Goal: Find specific page/section: Find specific page/section

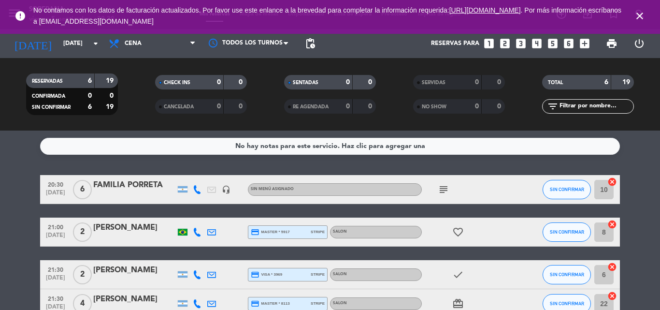
click at [440, 193] on icon "subject" at bounding box center [443, 189] width 12 height 12
click at [495, 240] on div "favorite_border" at bounding box center [465, 231] width 87 height 28
click at [639, 14] on icon "close" at bounding box center [640, 16] width 12 height 12
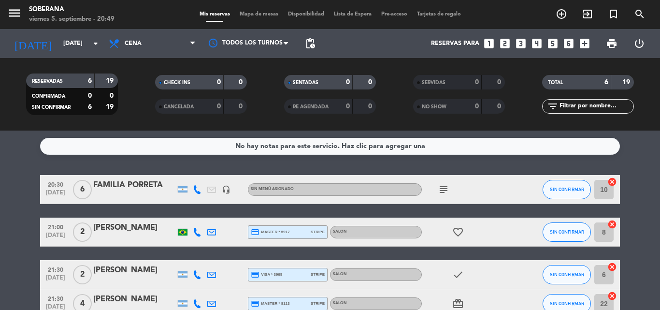
click at [262, 15] on span "Mapa de mesas" at bounding box center [259, 14] width 48 height 5
click at [260, 14] on span "Mapa de mesas" at bounding box center [259, 14] width 48 height 5
click at [257, 15] on span "Mapa de mesas" at bounding box center [259, 14] width 48 height 5
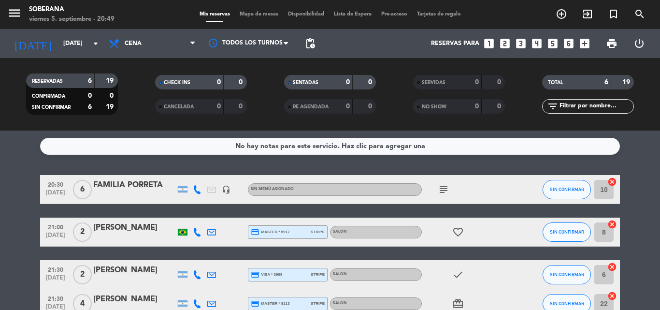
click at [246, 12] on span "Mapa de mesas" at bounding box center [259, 14] width 48 height 5
